Goal: Transaction & Acquisition: Purchase product/service

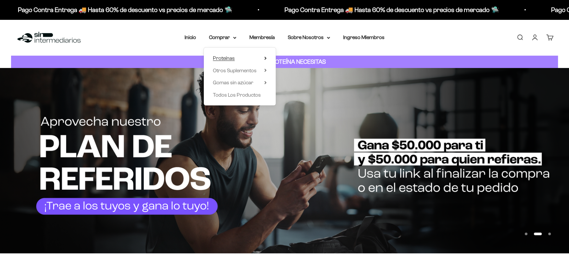
click at [264, 57] on icon at bounding box center [265, 58] width 2 height 3
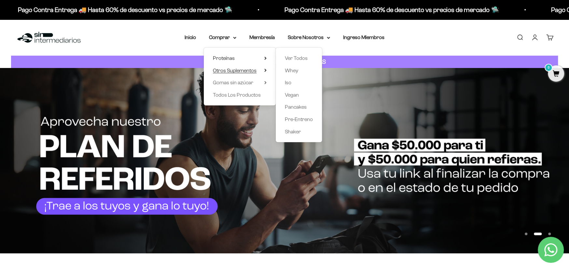
click at [266, 69] on icon at bounding box center [265, 70] width 2 height 3
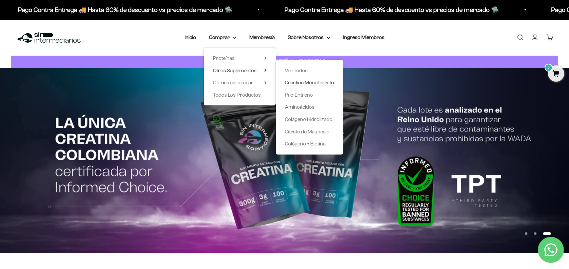
click at [299, 82] on span "Creatina Monohidrato" at bounding box center [309, 83] width 49 height 6
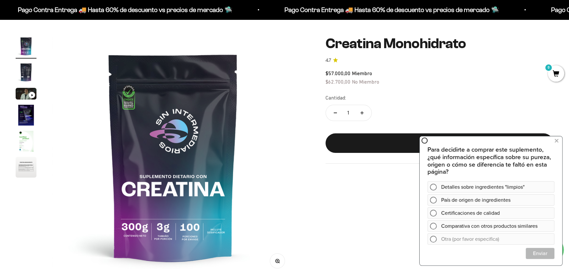
scroll to position [33, 0]
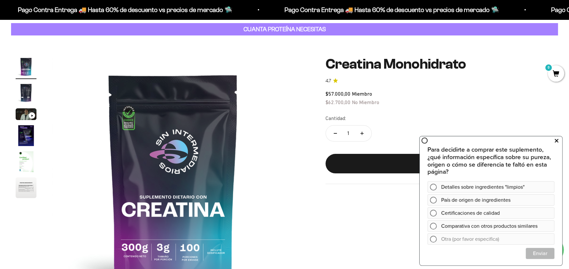
click at [556, 142] on icon at bounding box center [557, 141] width 4 height 8
